Goal: Task Accomplishment & Management: Use online tool/utility

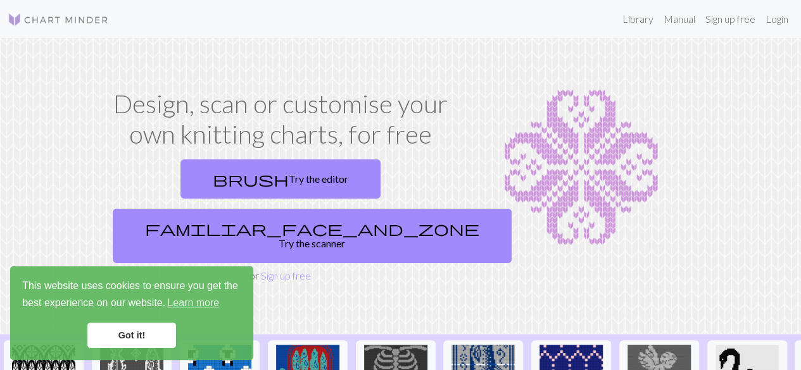
click at [144, 328] on link "Got it!" at bounding box center [131, 335] width 89 height 25
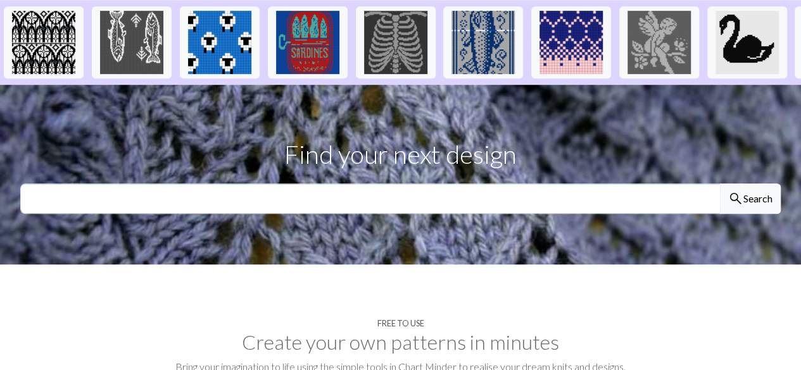
scroll to position [325, 0]
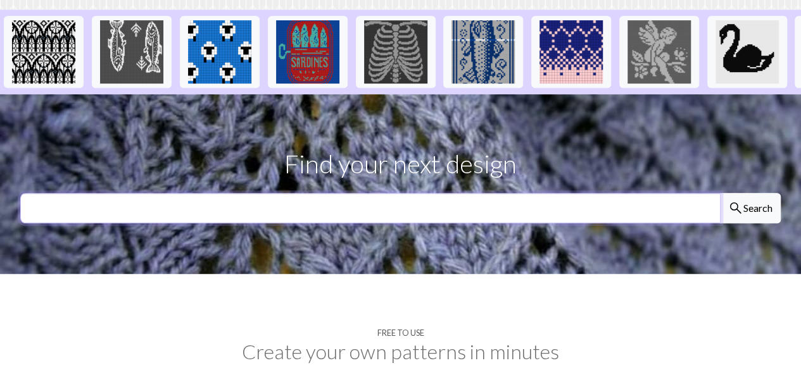
click at [142, 193] on input "text" at bounding box center [370, 208] width 700 height 30
type input "square"
click at [720, 193] on button "search Search" at bounding box center [750, 208] width 61 height 30
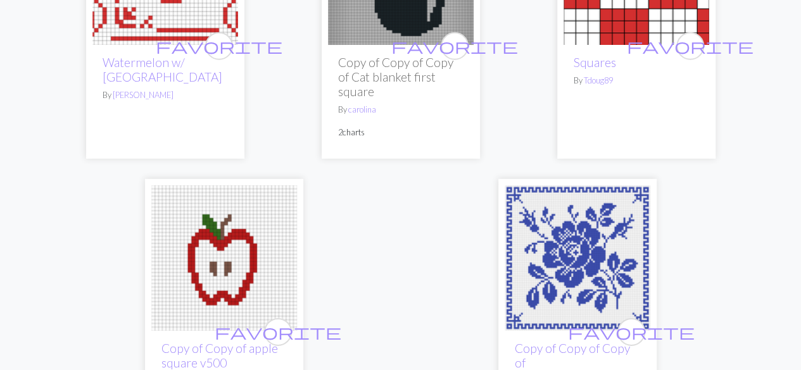
scroll to position [4285, 0]
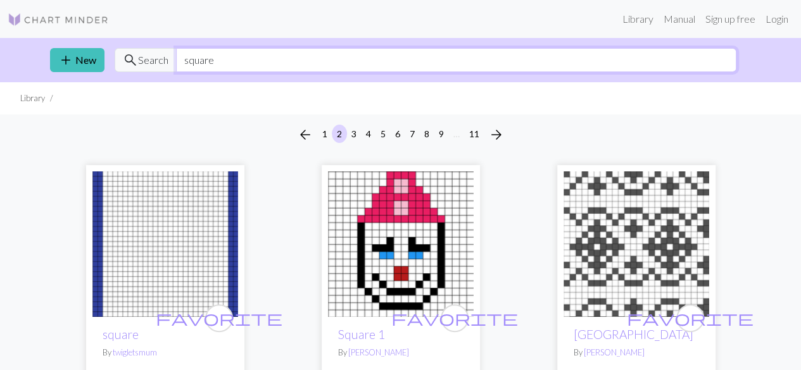
click at [266, 57] on input "square" at bounding box center [456, 60] width 560 height 24
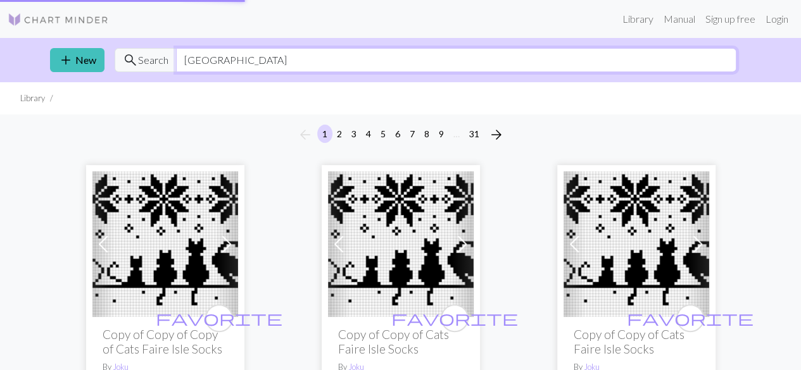
type input "fair isle square"
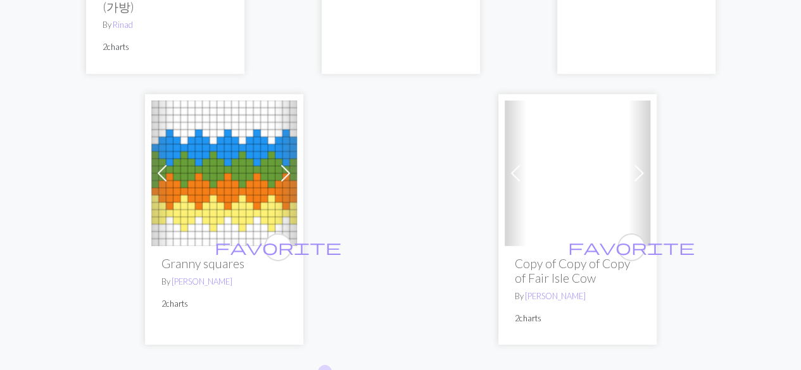
scroll to position [4462, 0]
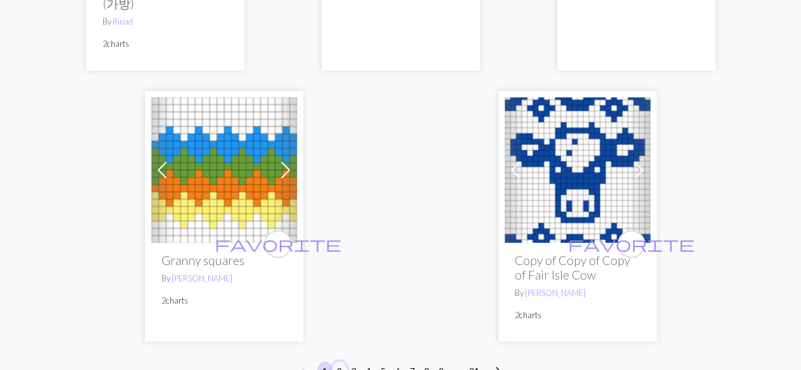
click at [337, 362] on button "2" at bounding box center [339, 371] width 15 height 18
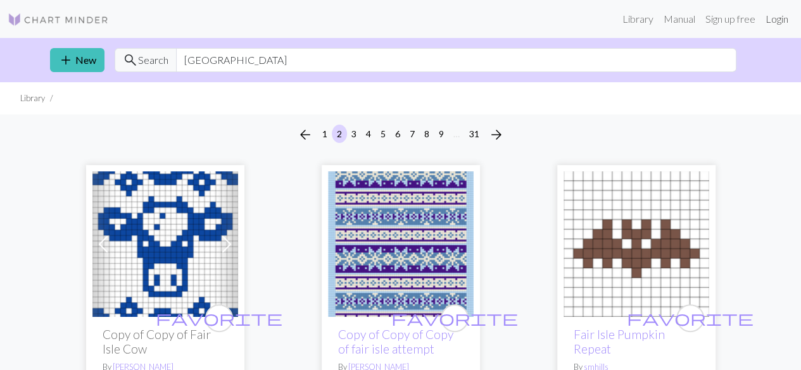
click at [763, 22] on link "Login" at bounding box center [776, 18] width 33 height 25
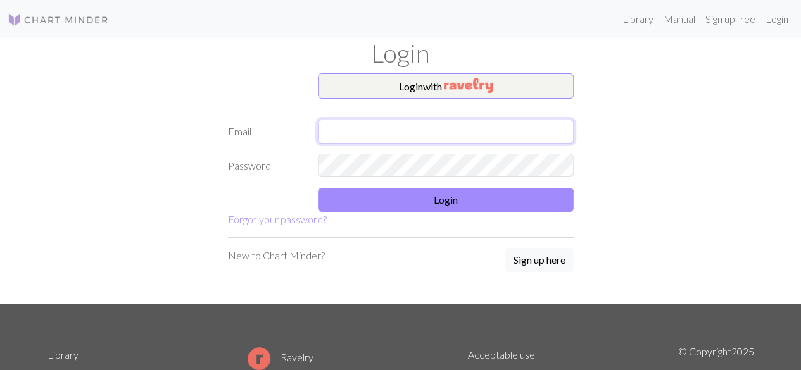
click at [414, 138] on input "text" at bounding box center [446, 132] width 256 height 24
click at [425, 84] on button "Login with" at bounding box center [446, 85] width 256 height 25
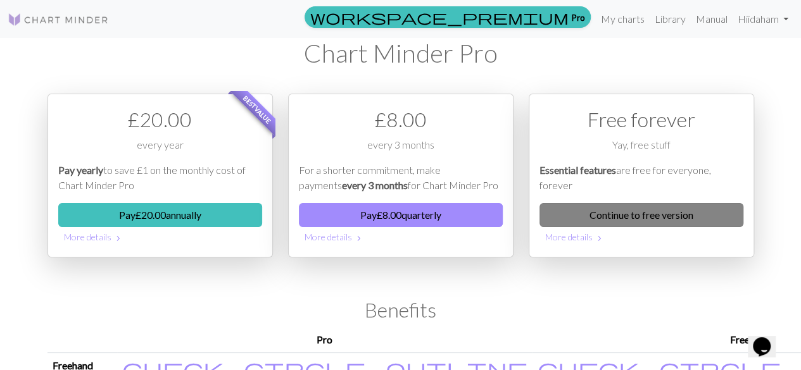
click at [587, 215] on link "Continue to free version" at bounding box center [641, 215] width 204 height 24
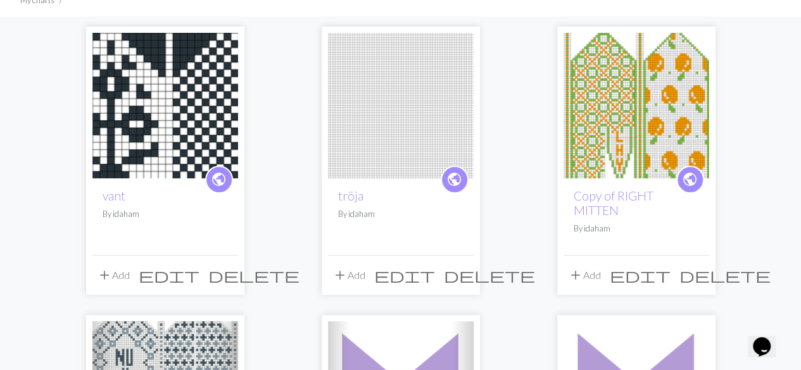
scroll to position [99, 0]
click at [232, 272] on span "delete" at bounding box center [253, 275] width 91 height 18
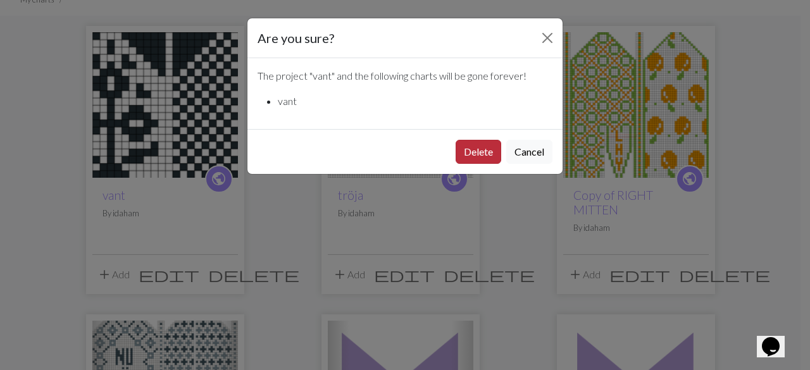
click at [491, 142] on button "Delete" at bounding box center [479, 152] width 46 height 24
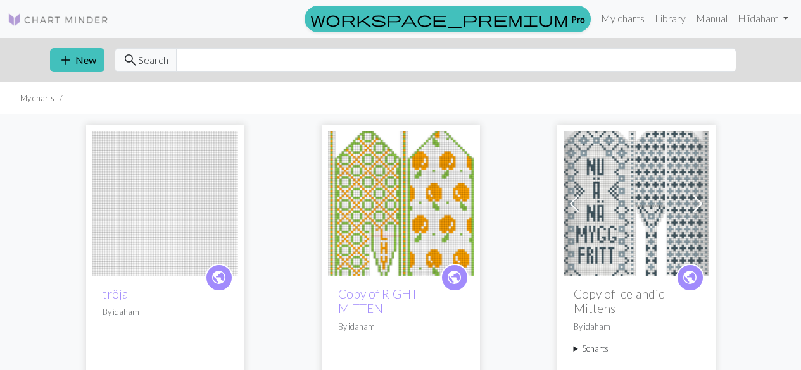
scroll to position [97, 0]
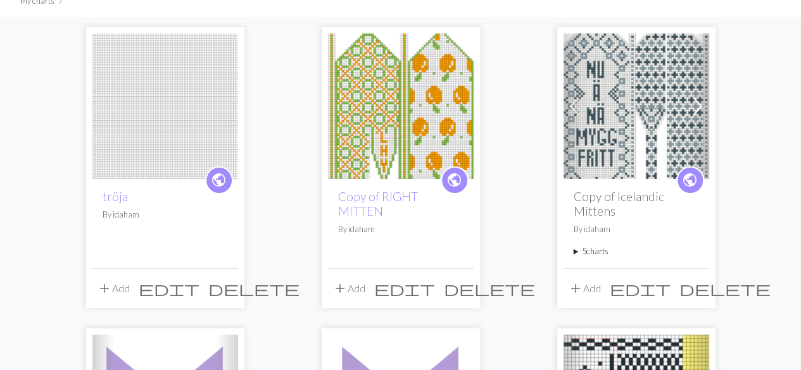
click at [230, 292] on span "delete" at bounding box center [253, 289] width 91 height 18
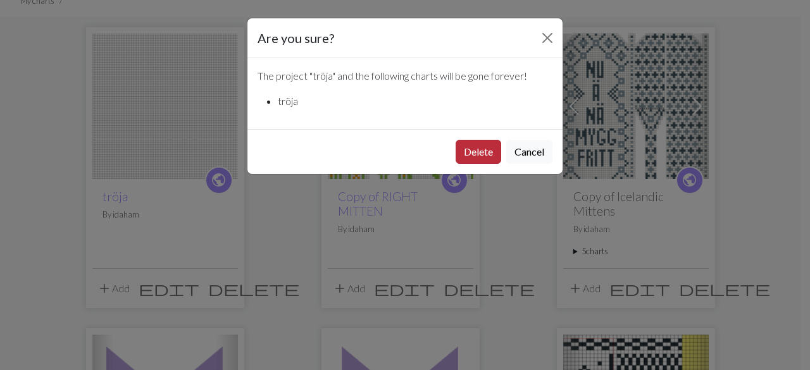
click at [472, 151] on button "Delete" at bounding box center [479, 152] width 46 height 24
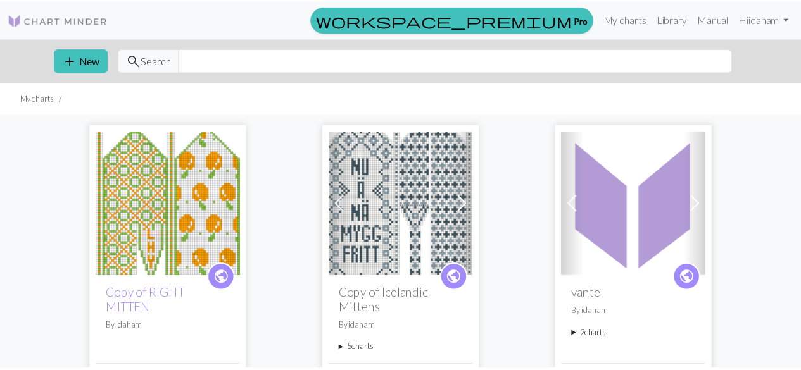
scroll to position [97, 0]
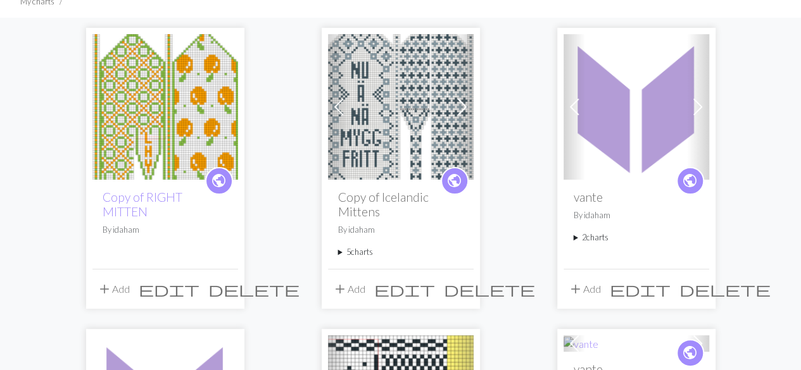
click at [697, 109] on span at bounding box center [697, 107] width 20 height 20
click at [701, 292] on span "delete" at bounding box center [724, 289] width 91 height 18
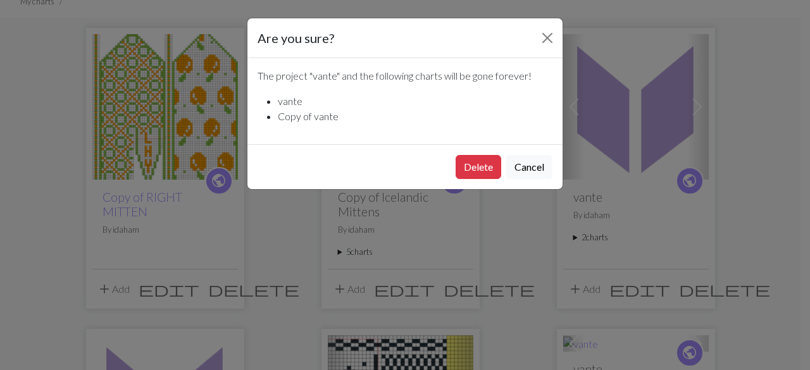
click at [463, 147] on div "Delete Cancel" at bounding box center [404, 166] width 315 height 45
click at [470, 166] on button "Delete" at bounding box center [479, 167] width 46 height 24
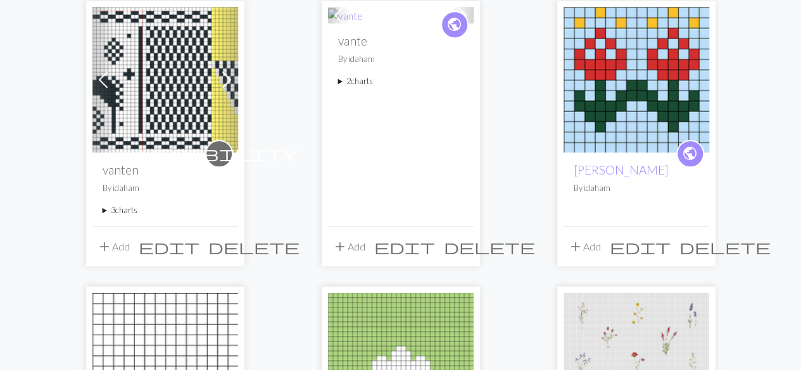
scroll to position [428, 0]
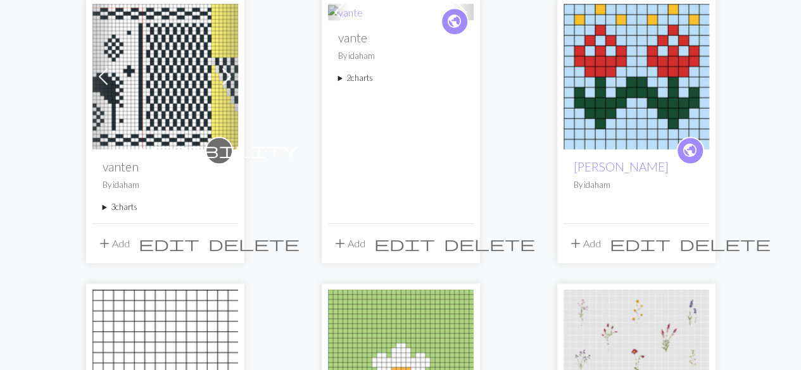
click at [223, 246] on span "delete" at bounding box center [253, 244] width 91 height 18
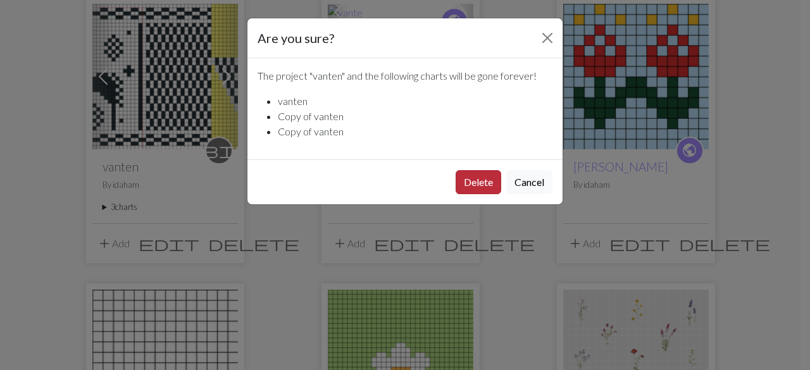
click at [496, 177] on button "Delete" at bounding box center [479, 182] width 46 height 24
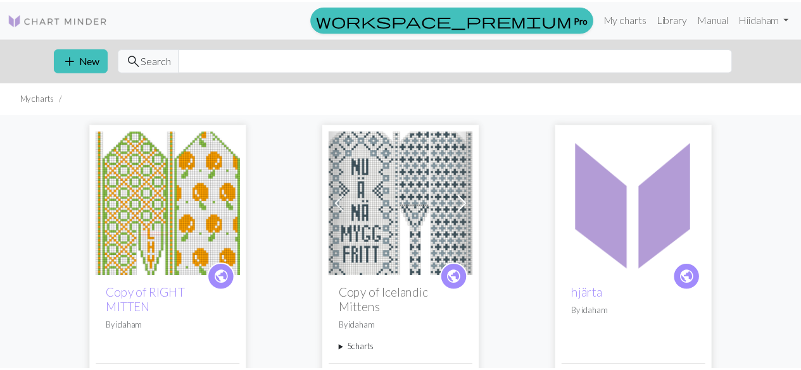
scroll to position [428, 0]
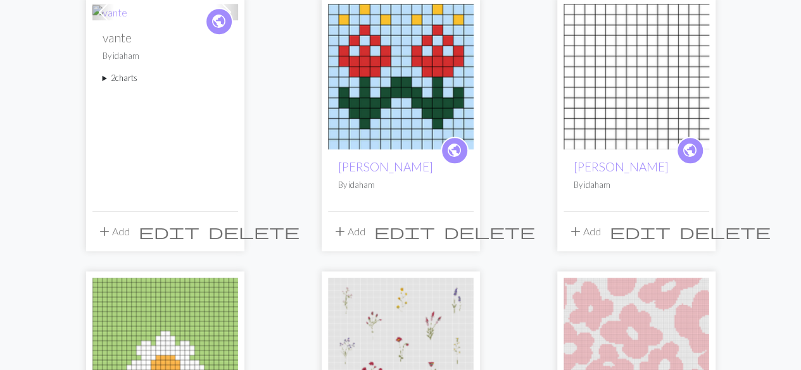
click at [460, 229] on span "delete" at bounding box center [489, 232] width 91 height 18
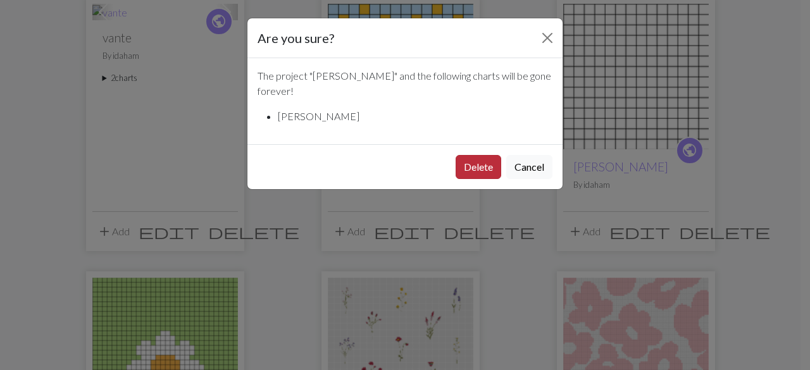
click at [470, 155] on button "Delete" at bounding box center [479, 167] width 46 height 24
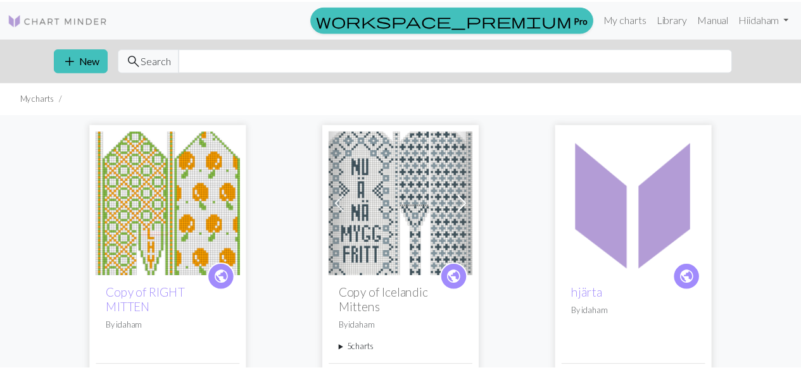
scroll to position [428, 0]
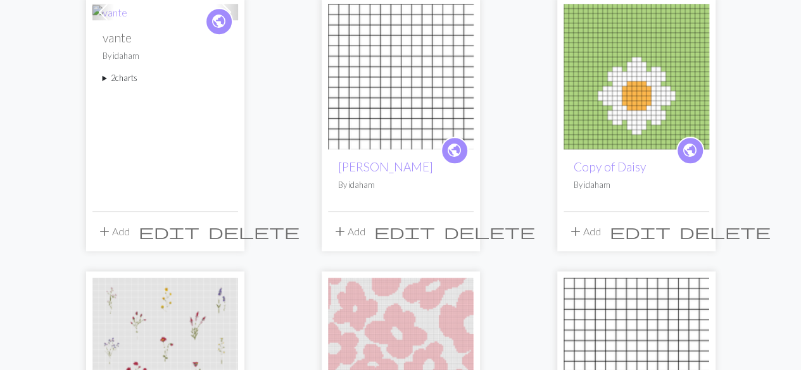
click at [466, 232] on span "delete" at bounding box center [489, 232] width 91 height 18
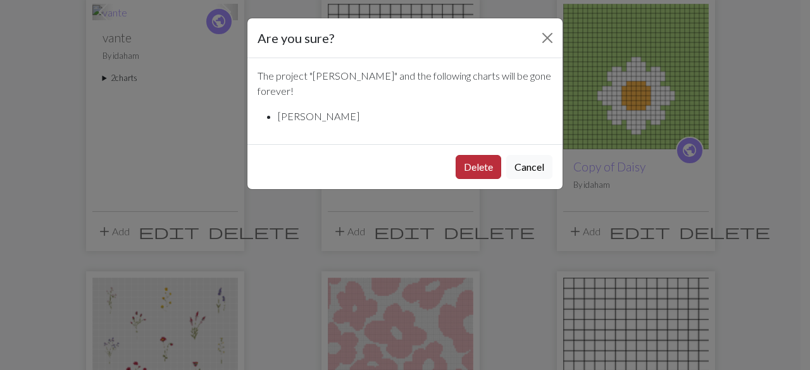
click at [477, 155] on button "Delete" at bounding box center [479, 167] width 46 height 24
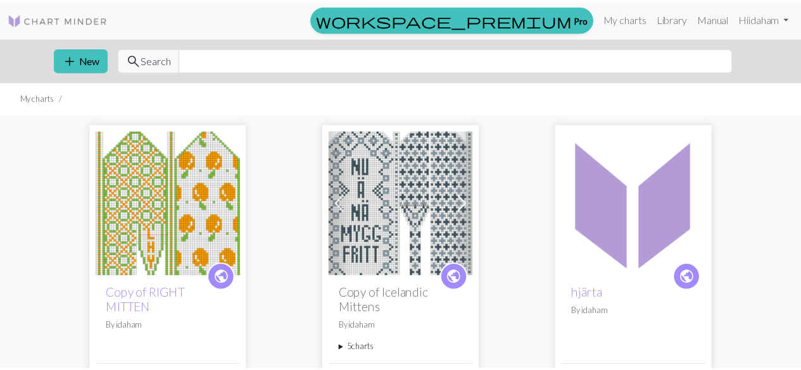
scroll to position [428, 0]
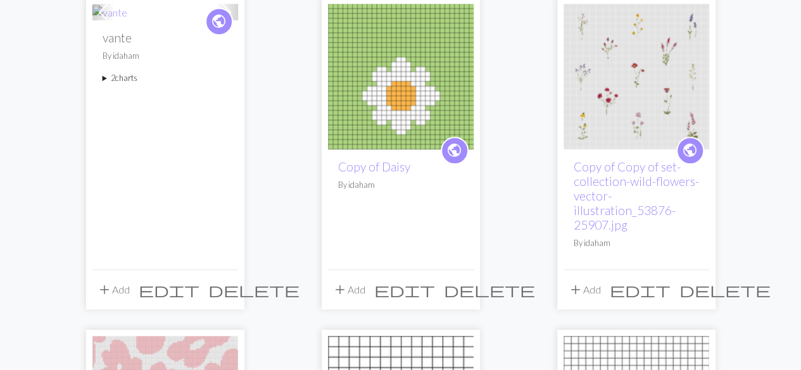
click at [462, 289] on span "delete" at bounding box center [489, 290] width 91 height 18
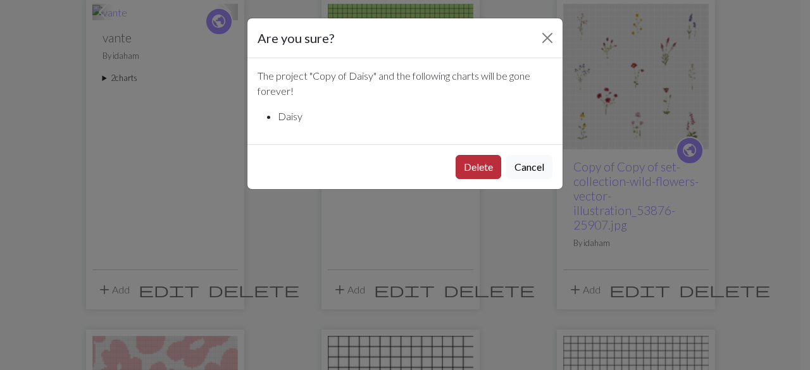
click at [476, 168] on button "Delete" at bounding box center [479, 167] width 46 height 24
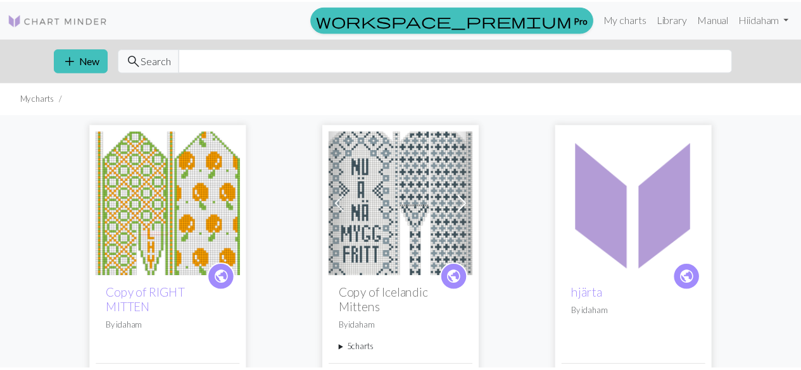
scroll to position [428, 0]
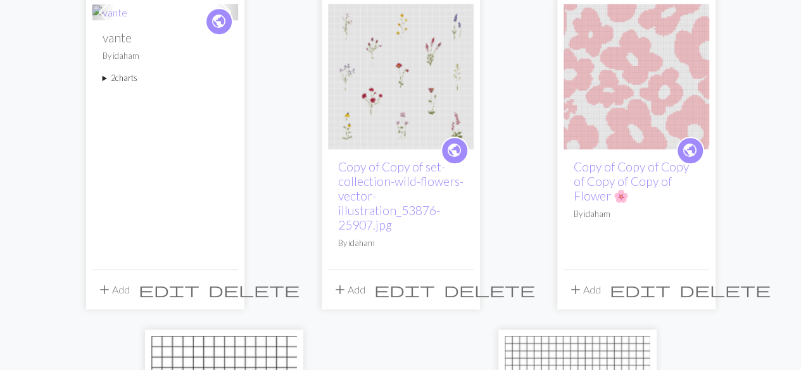
click at [469, 286] on button "delete" at bounding box center [489, 290] width 100 height 24
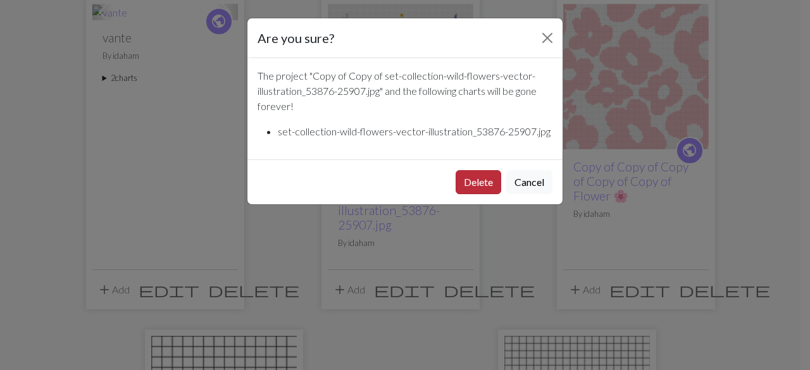
click at [473, 194] on button "Delete" at bounding box center [479, 182] width 46 height 24
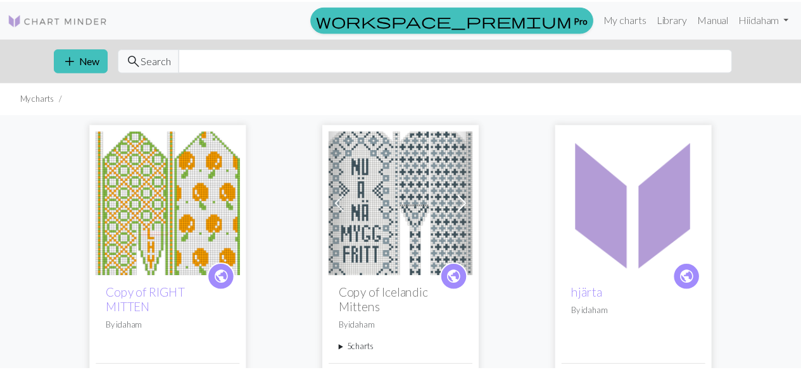
scroll to position [428, 0]
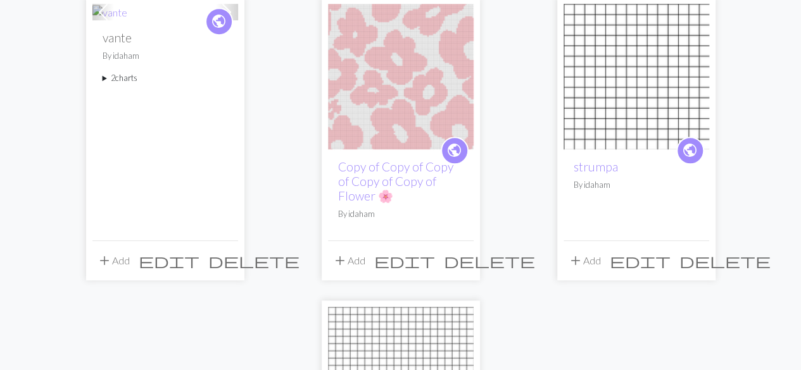
click at [465, 254] on span "delete" at bounding box center [489, 261] width 91 height 18
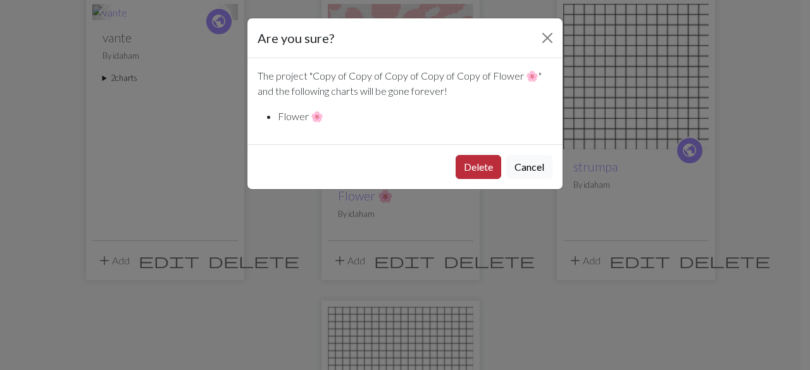
click at [463, 167] on button "Delete" at bounding box center [479, 167] width 46 height 24
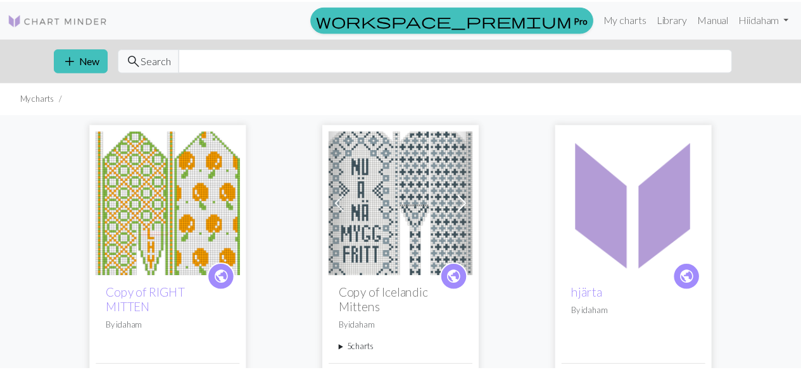
scroll to position [428, 0]
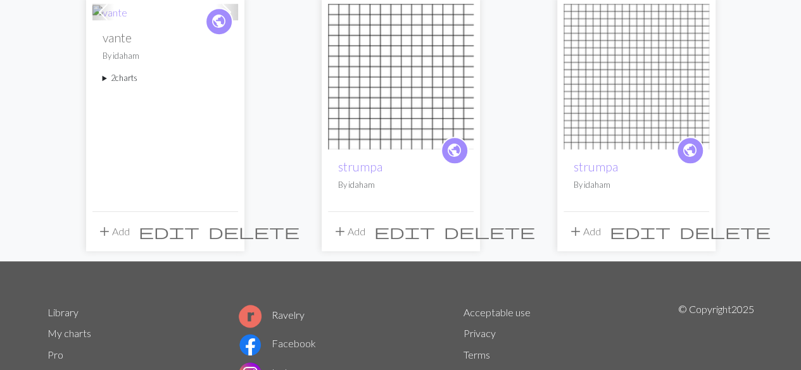
click at [454, 236] on span "delete" at bounding box center [489, 232] width 91 height 18
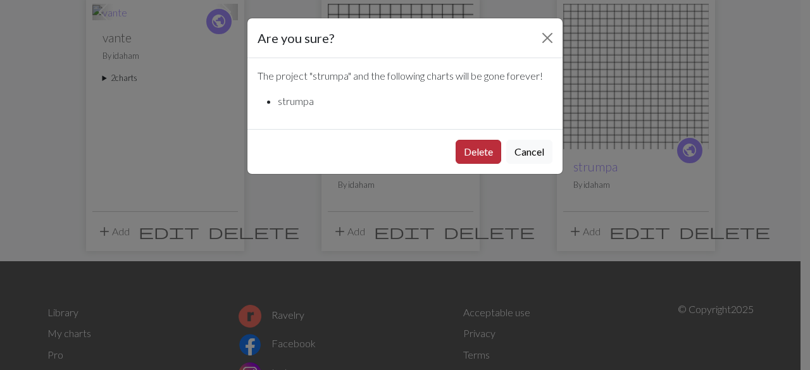
click at [475, 158] on button "Delete" at bounding box center [479, 152] width 46 height 24
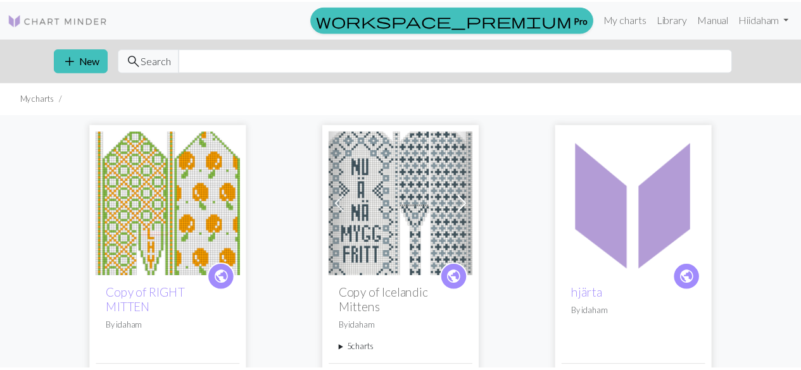
scroll to position [428, 0]
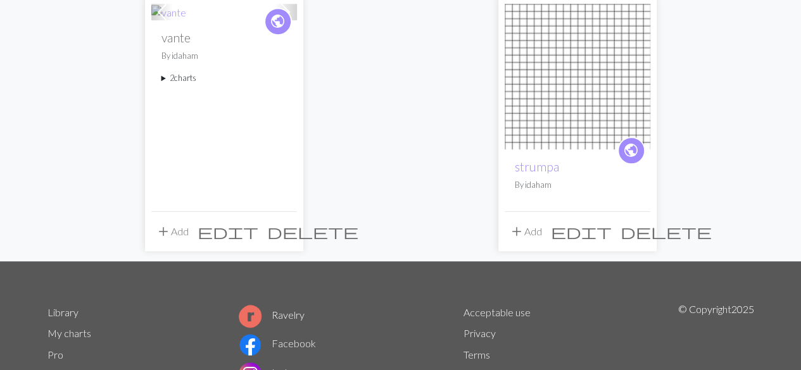
click at [636, 235] on span "delete" at bounding box center [665, 232] width 91 height 18
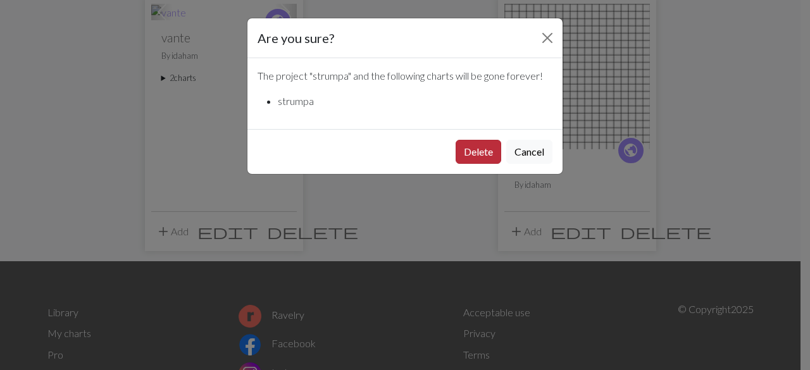
click at [473, 150] on button "Delete" at bounding box center [479, 152] width 46 height 24
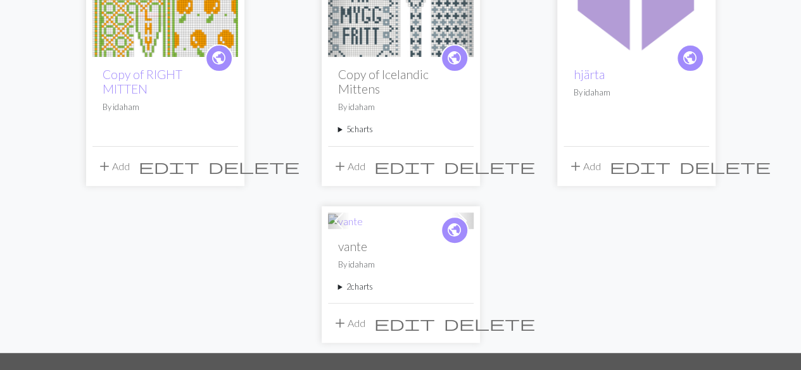
scroll to position [230, 0]
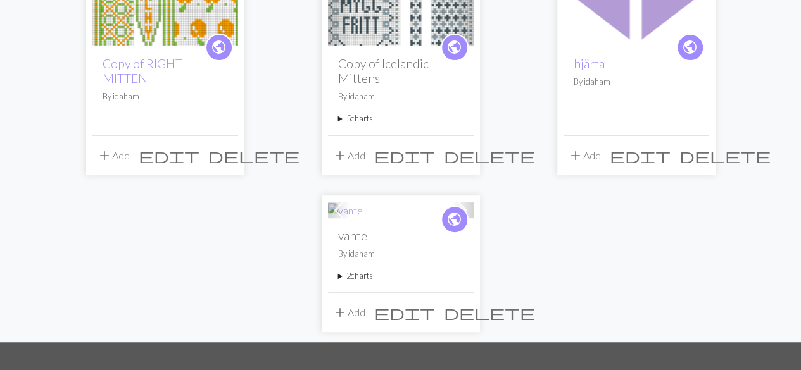
click at [465, 306] on span "delete" at bounding box center [489, 313] width 91 height 18
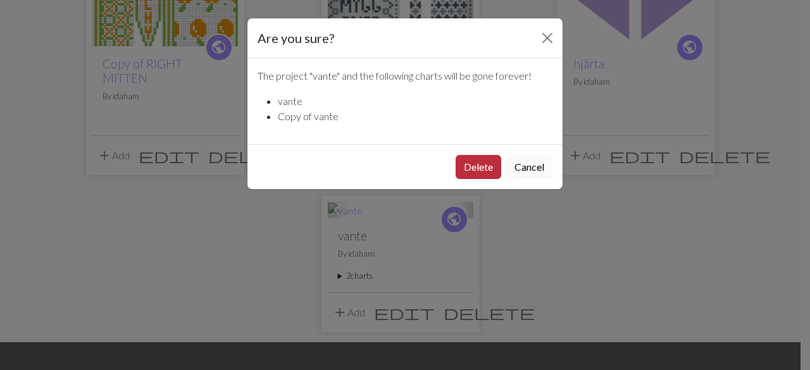
click at [480, 160] on button "Delete" at bounding box center [479, 167] width 46 height 24
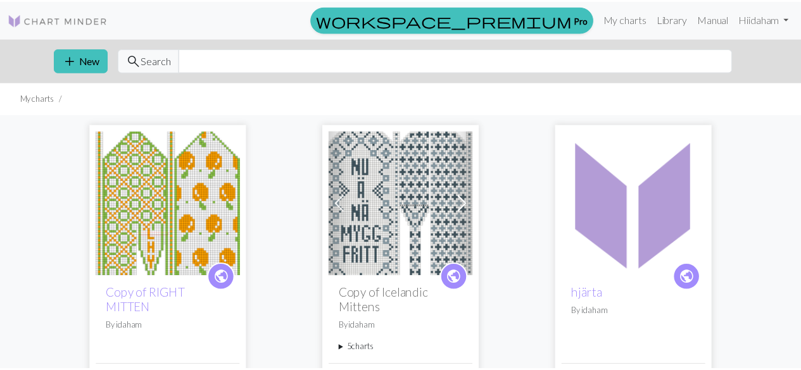
scroll to position [230, 0]
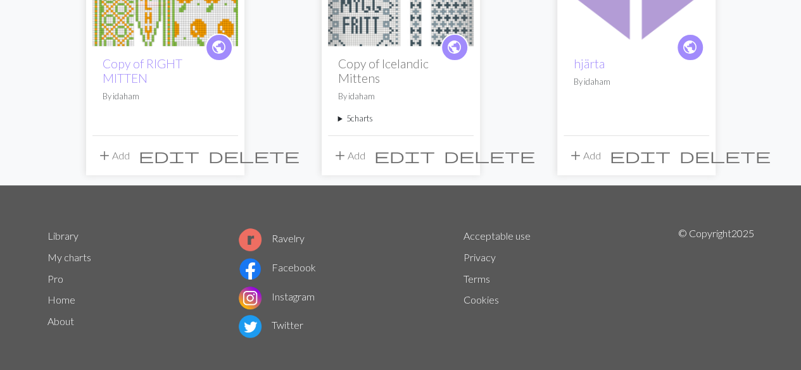
click at [699, 160] on span "delete" at bounding box center [724, 156] width 91 height 18
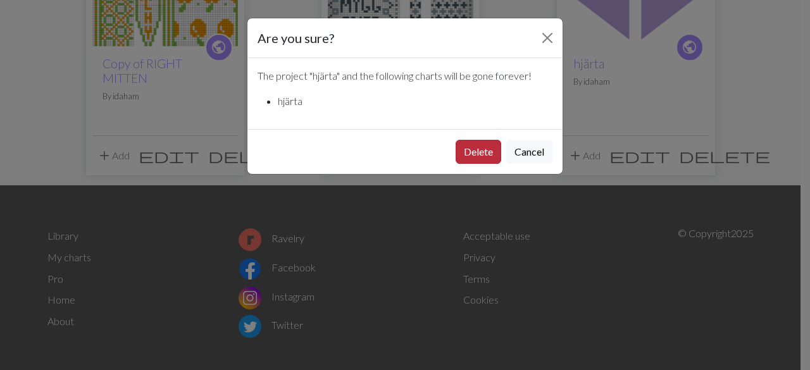
click at [461, 146] on button "Delete" at bounding box center [479, 152] width 46 height 24
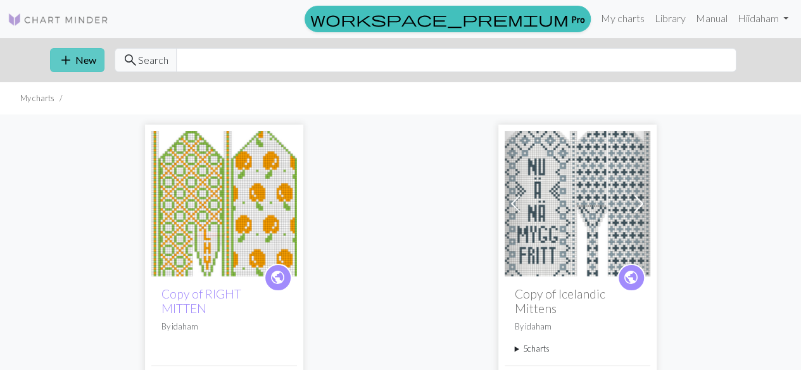
click at [59, 62] on span "add" at bounding box center [65, 60] width 15 height 18
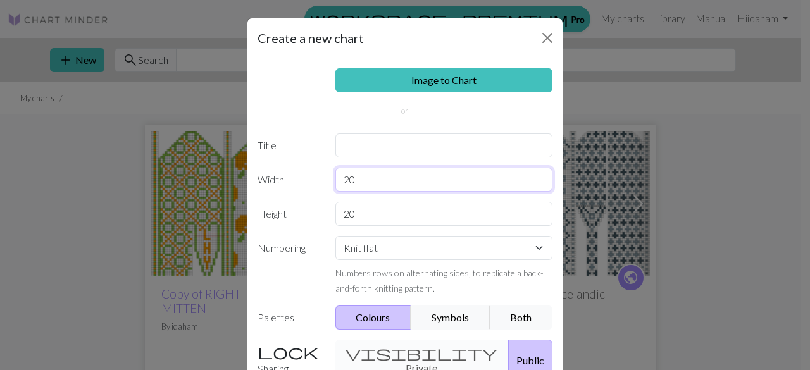
drag, startPoint x: 356, startPoint y: 174, endPoint x: 330, endPoint y: 173, distance: 26.6
click at [335, 173] on input "20" at bounding box center [444, 180] width 218 height 24
type input "47"
drag, startPoint x: 358, startPoint y: 182, endPoint x: 338, endPoint y: 179, distance: 20.5
click at [338, 179] on input "47" at bounding box center [444, 180] width 218 height 24
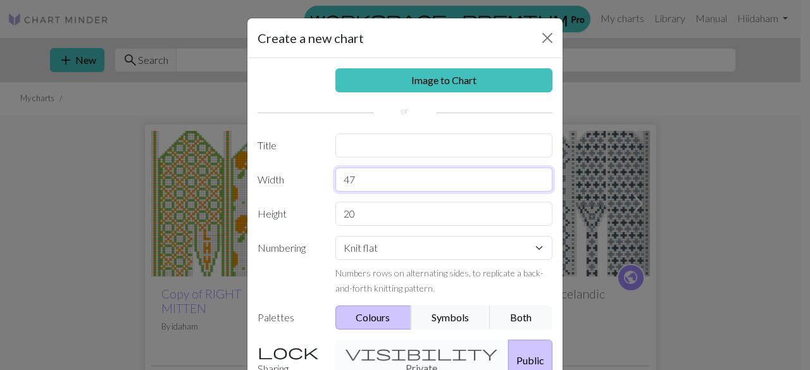
type input "47"
click at [360, 217] on input "20" at bounding box center [444, 214] width 218 height 24
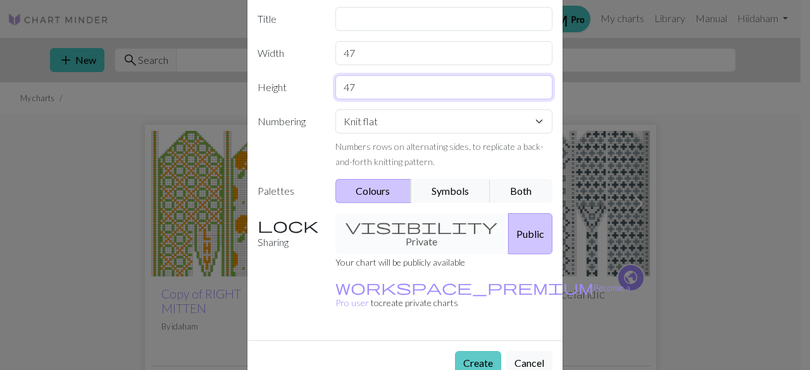
type input "47"
click at [480, 351] on button "Create" at bounding box center [478, 363] width 46 height 24
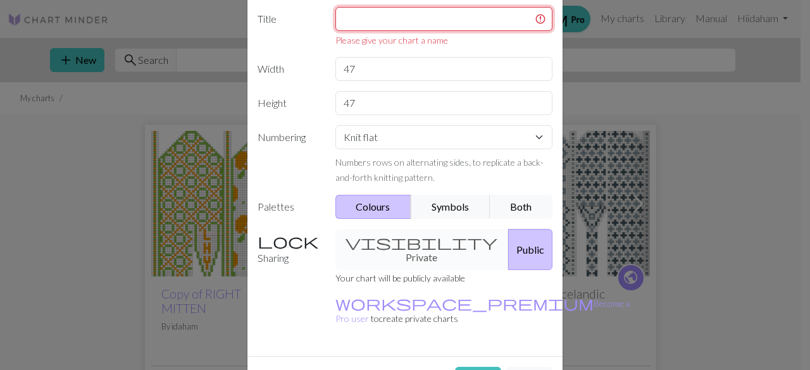
click at [453, 15] on input "text" at bounding box center [444, 19] width 218 height 24
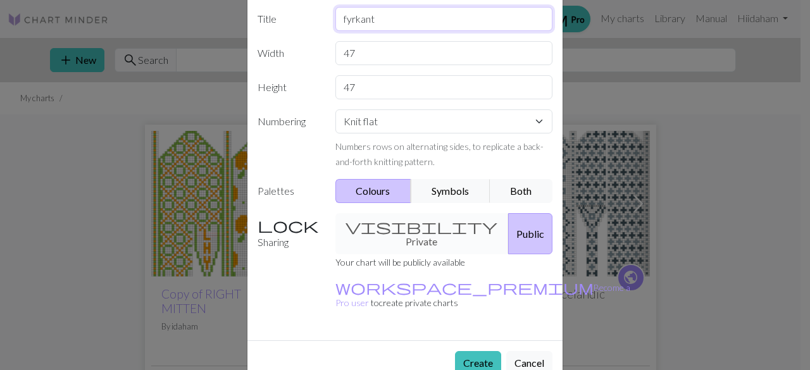
type input "fyrkant"
click at [463, 351] on button "Create" at bounding box center [478, 363] width 46 height 24
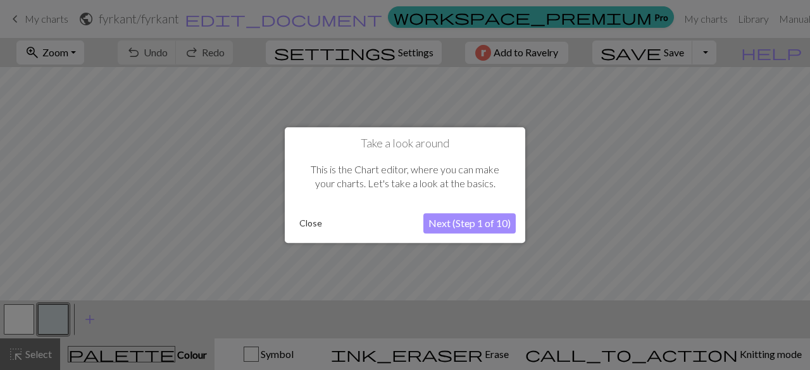
click at [308, 227] on button "Close" at bounding box center [310, 223] width 33 height 19
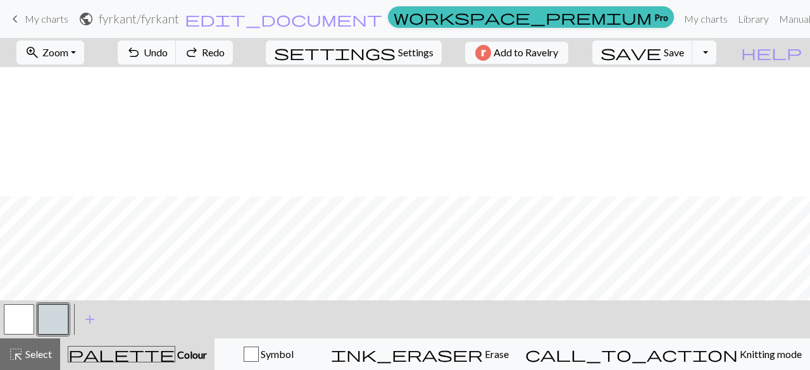
scroll to position [129, 0]
click at [63, 58] on span "Zoom" at bounding box center [55, 52] width 26 height 12
click at [68, 77] on button "Fit all" at bounding box center [68, 80] width 100 height 20
